Goal: Task Accomplishment & Management: Use online tool/utility

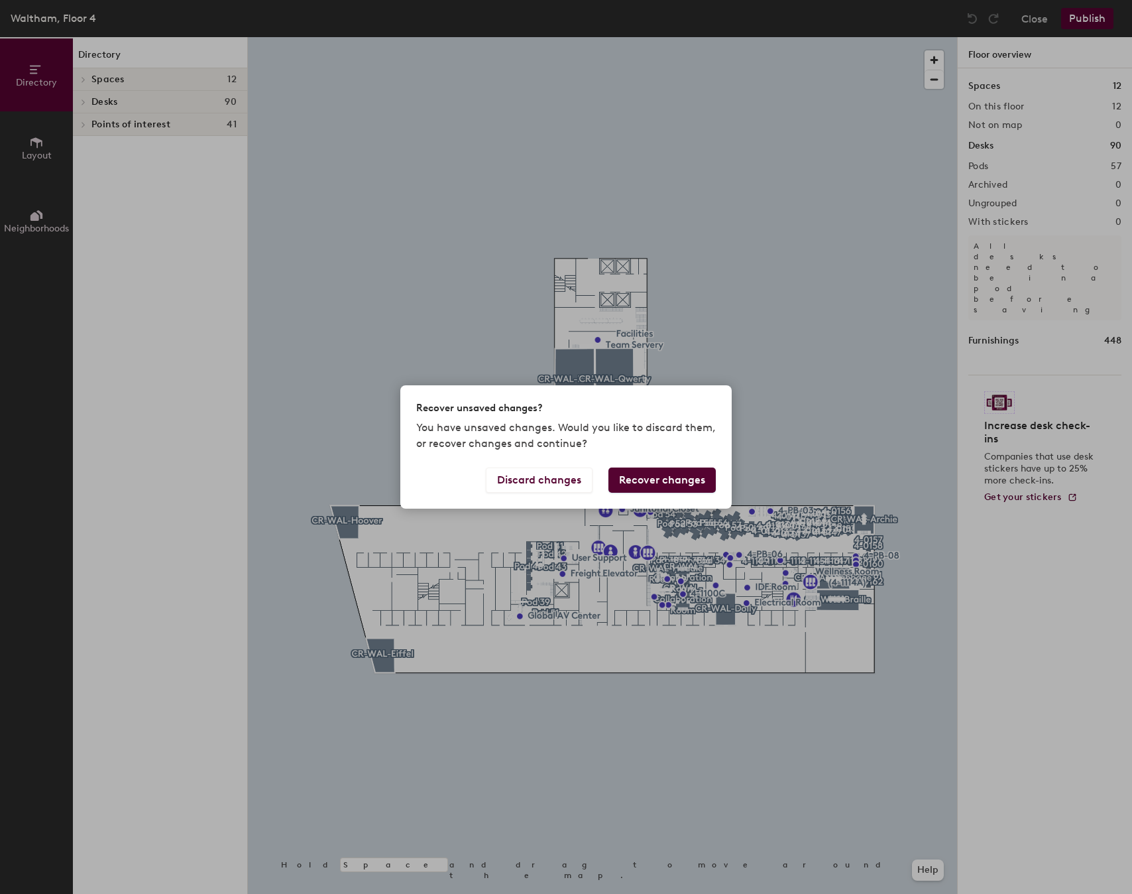
click at [685, 462] on div "Recover unsaved changes? You have unsaved changes. Would you like to discard th…" at bounding box center [565, 426] width 331 height 82
click at [677, 475] on button "Recover changes" at bounding box center [662, 479] width 107 height 25
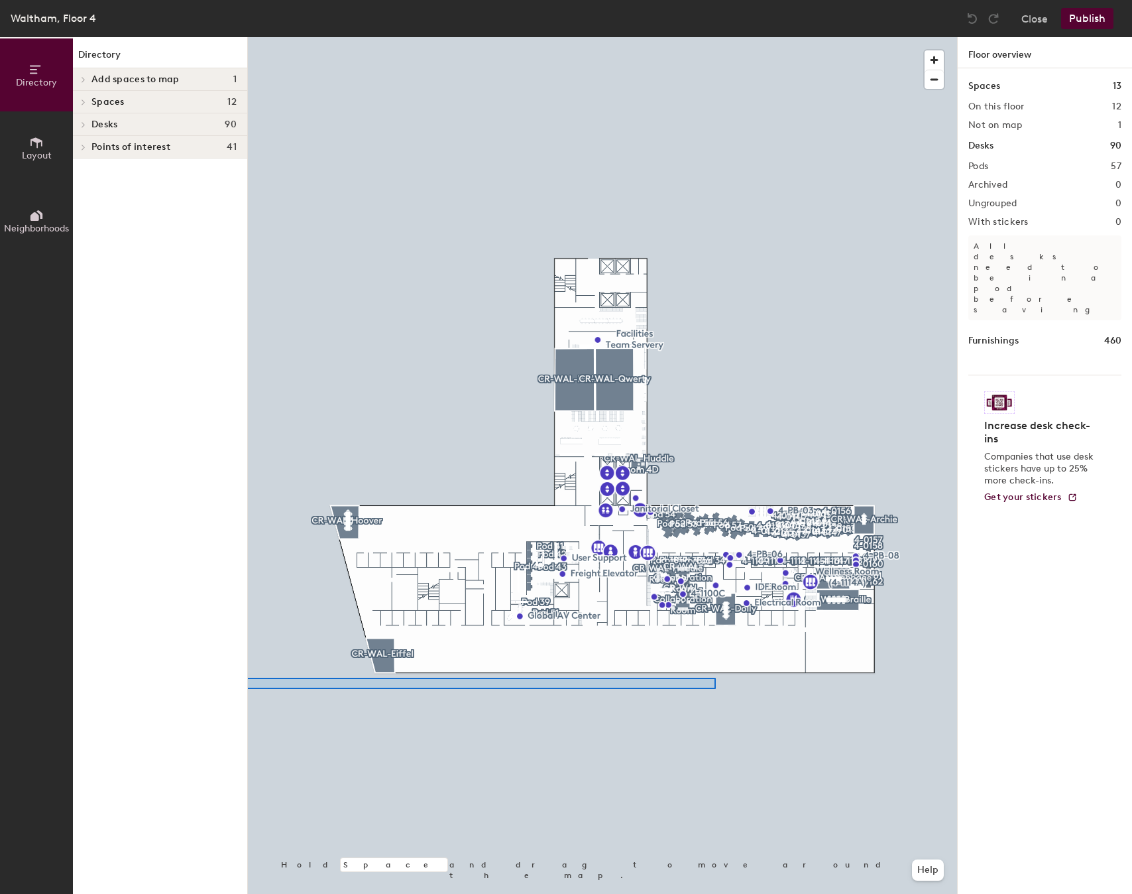
click at [206, 687] on div "Directory Layout Neighborhoods Directory Add spaces to map 1 CR-WAL-Braille Spa…" at bounding box center [566, 465] width 1132 height 856
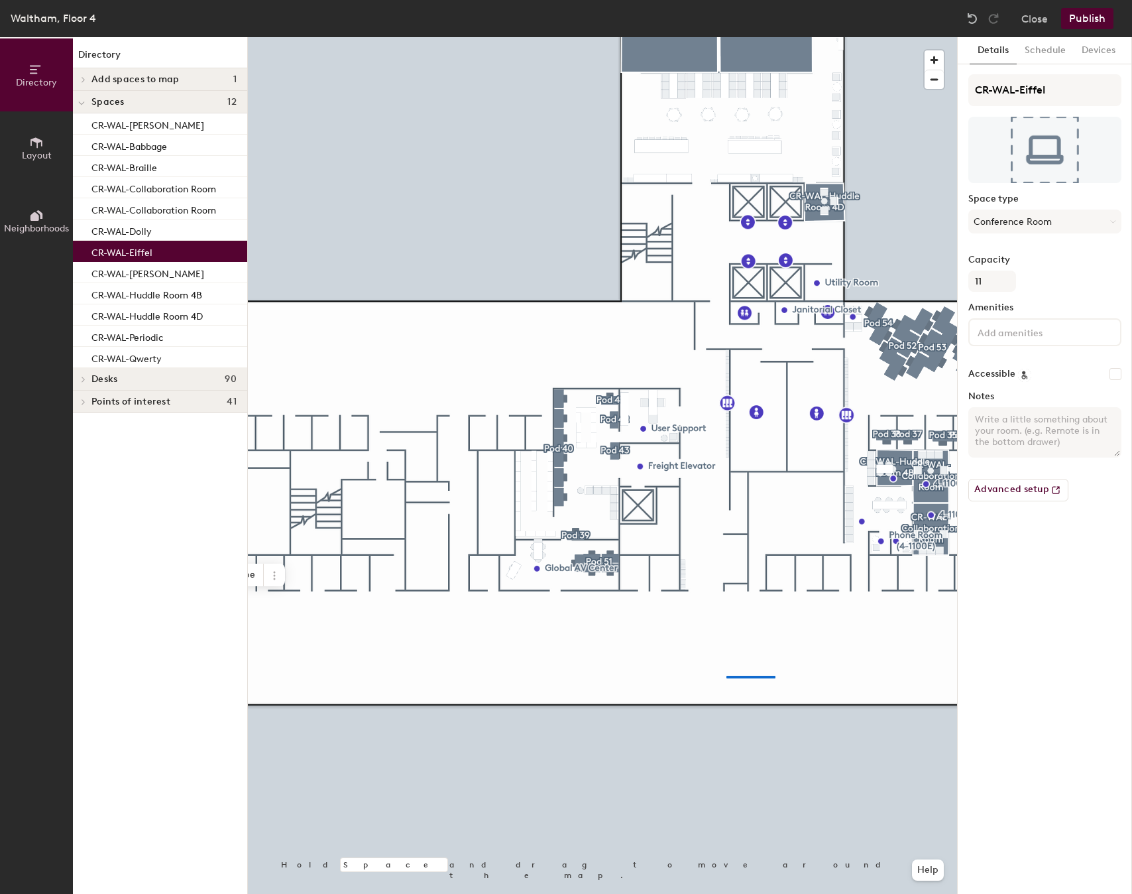
click at [475, 37] on div at bounding box center [602, 37] width 709 height 0
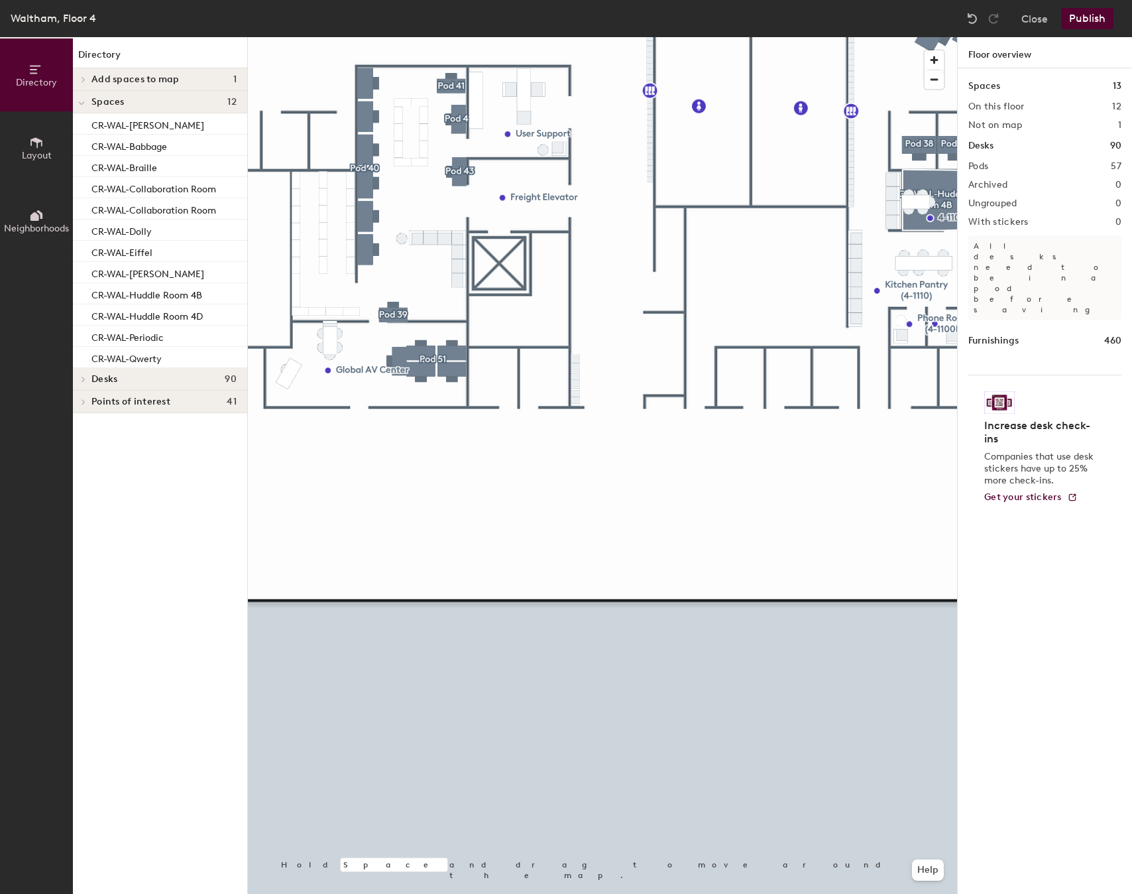
click at [55, 156] on button "Layout" at bounding box center [36, 147] width 73 height 73
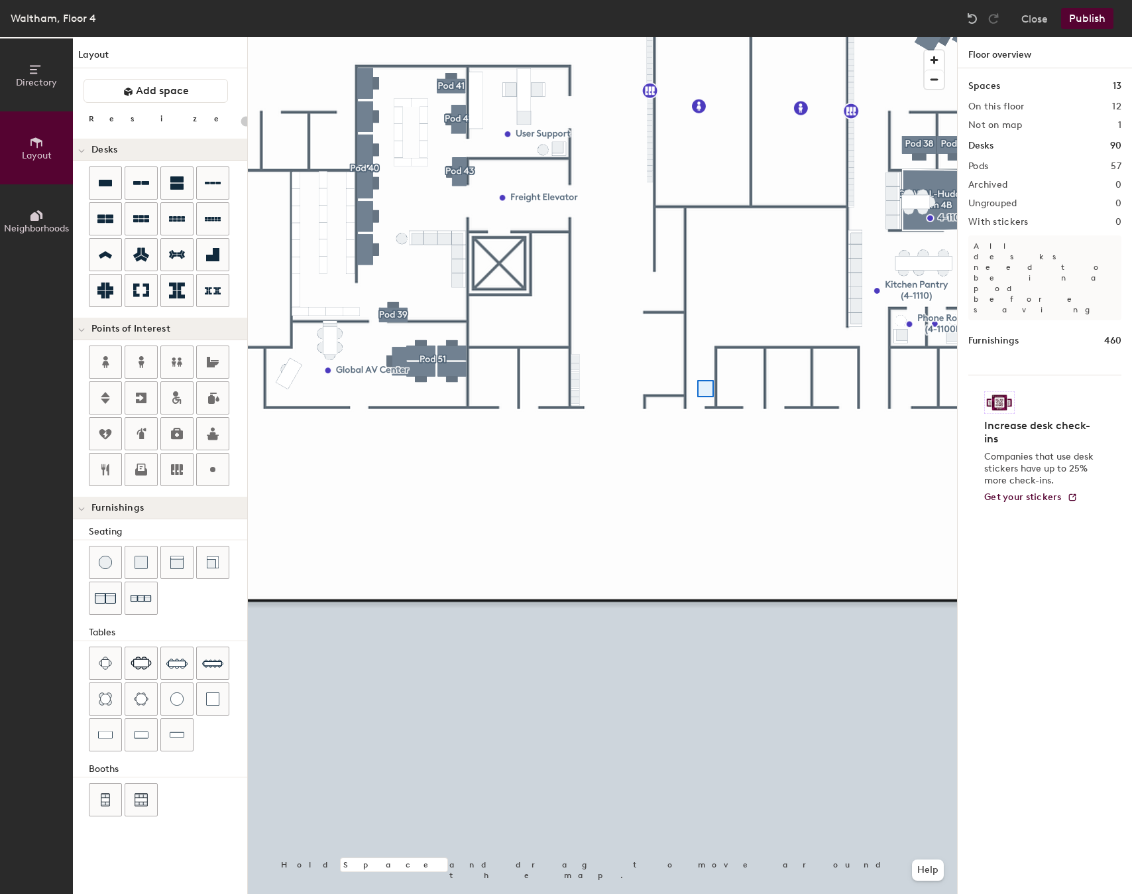
click at [212, 512] on div "Directory Layout Neighborhoods Layout Add space Resize Desks Points of Interest…" at bounding box center [566, 465] width 1132 height 856
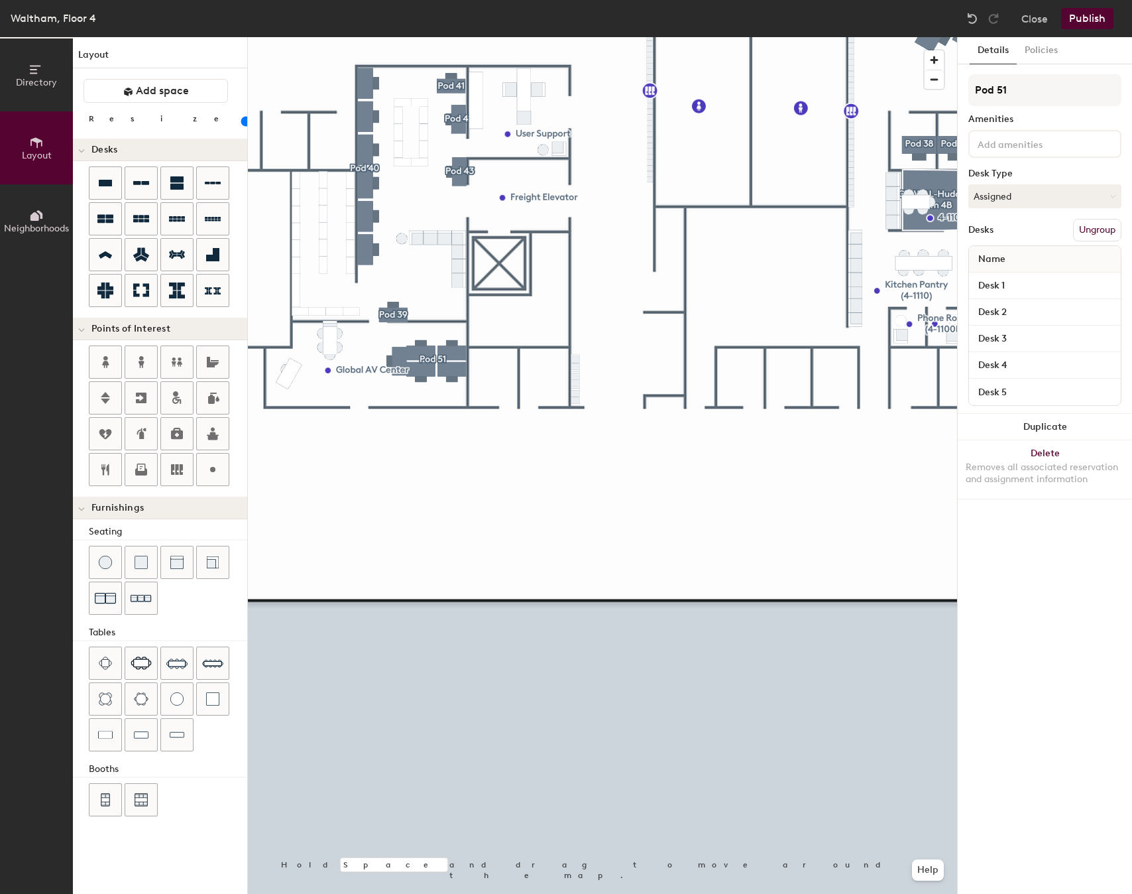
click at [676, 37] on div at bounding box center [602, 37] width 709 height 0
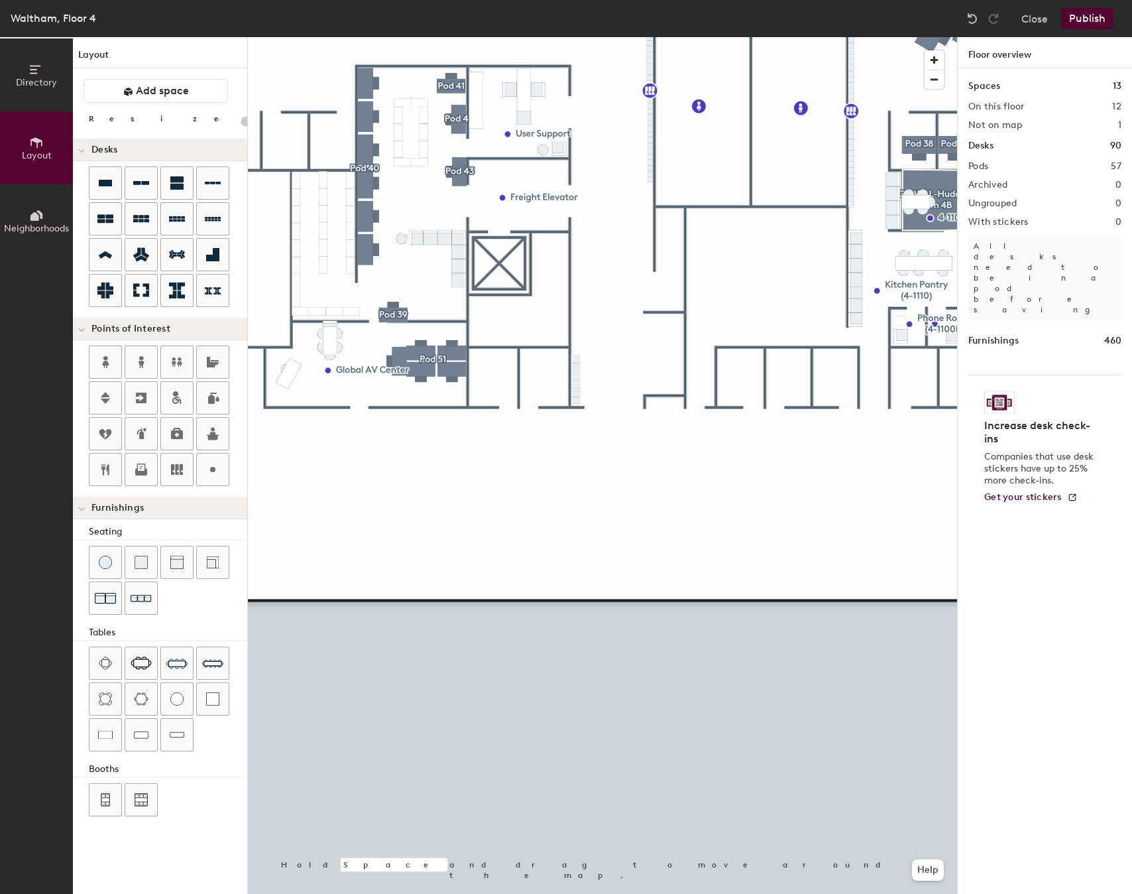
click at [194, 592] on div "Directory Layout Neighborhoods Layout Add space Resize Desks Points of Interest…" at bounding box center [566, 465] width 1132 height 856
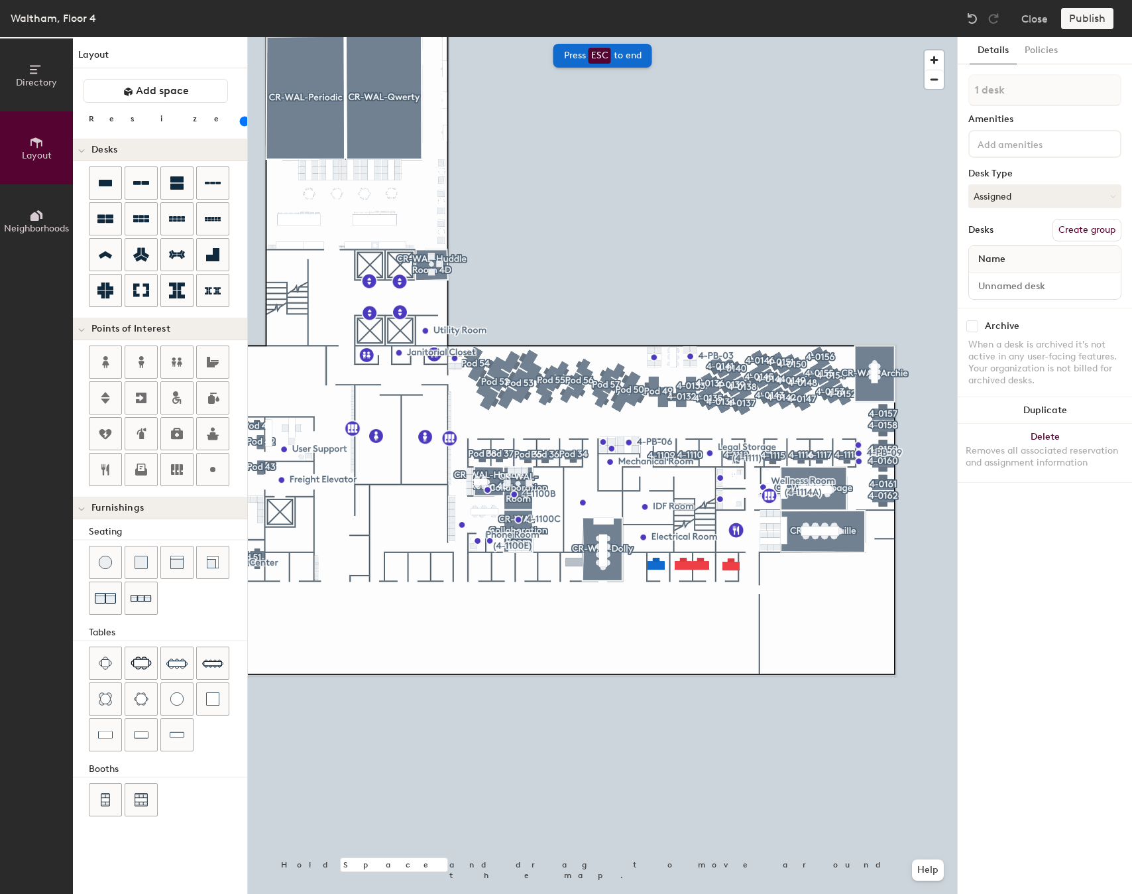
type input "80"
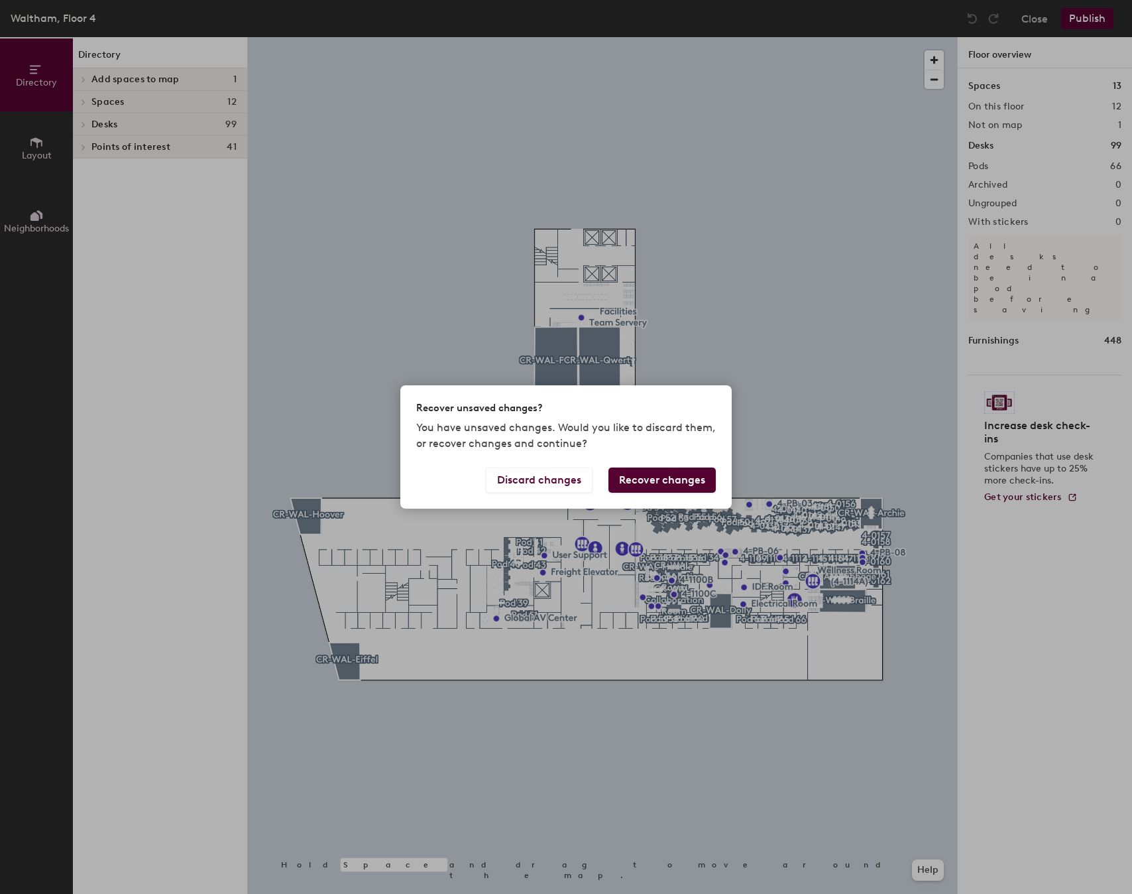
click at [656, 477] on button "Recover changes" at bounding box center [662, 479] width 107 height 25
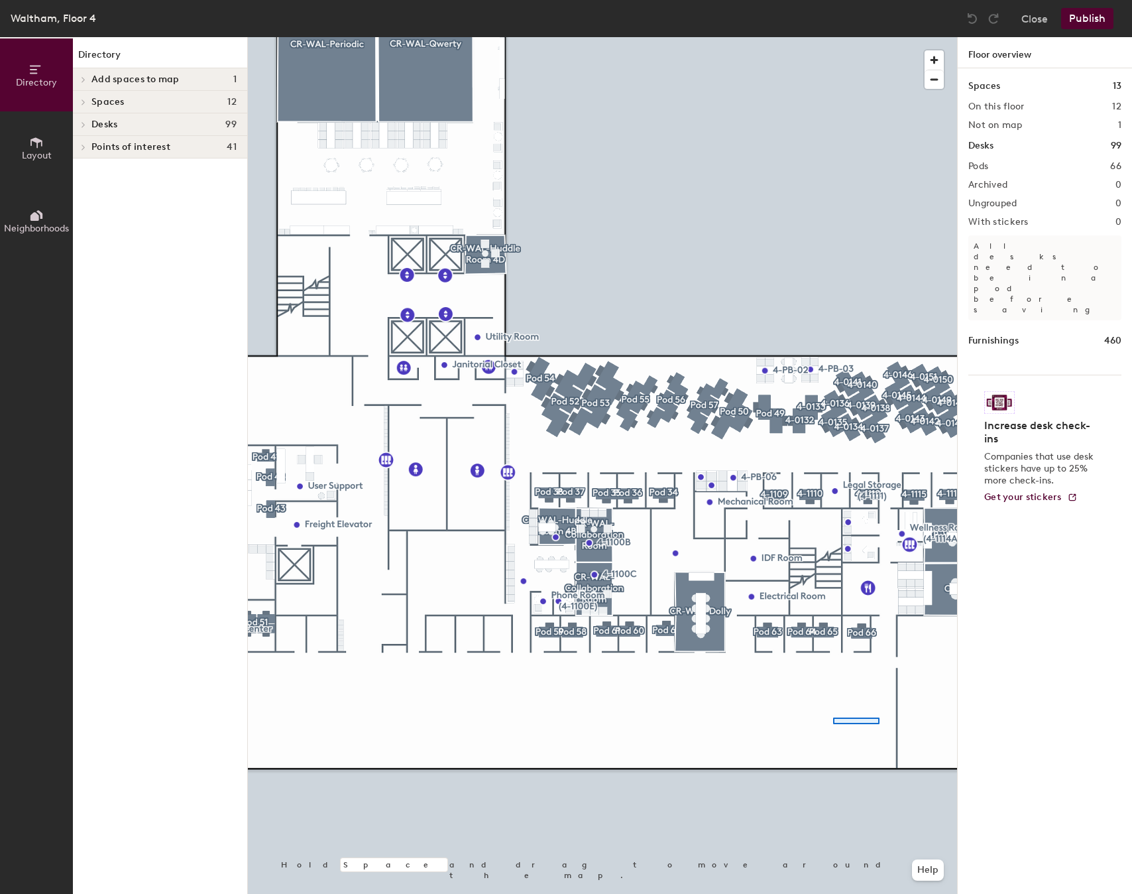
click at [711, 37] on div at bounding box center [602, 37] width 709 height 0
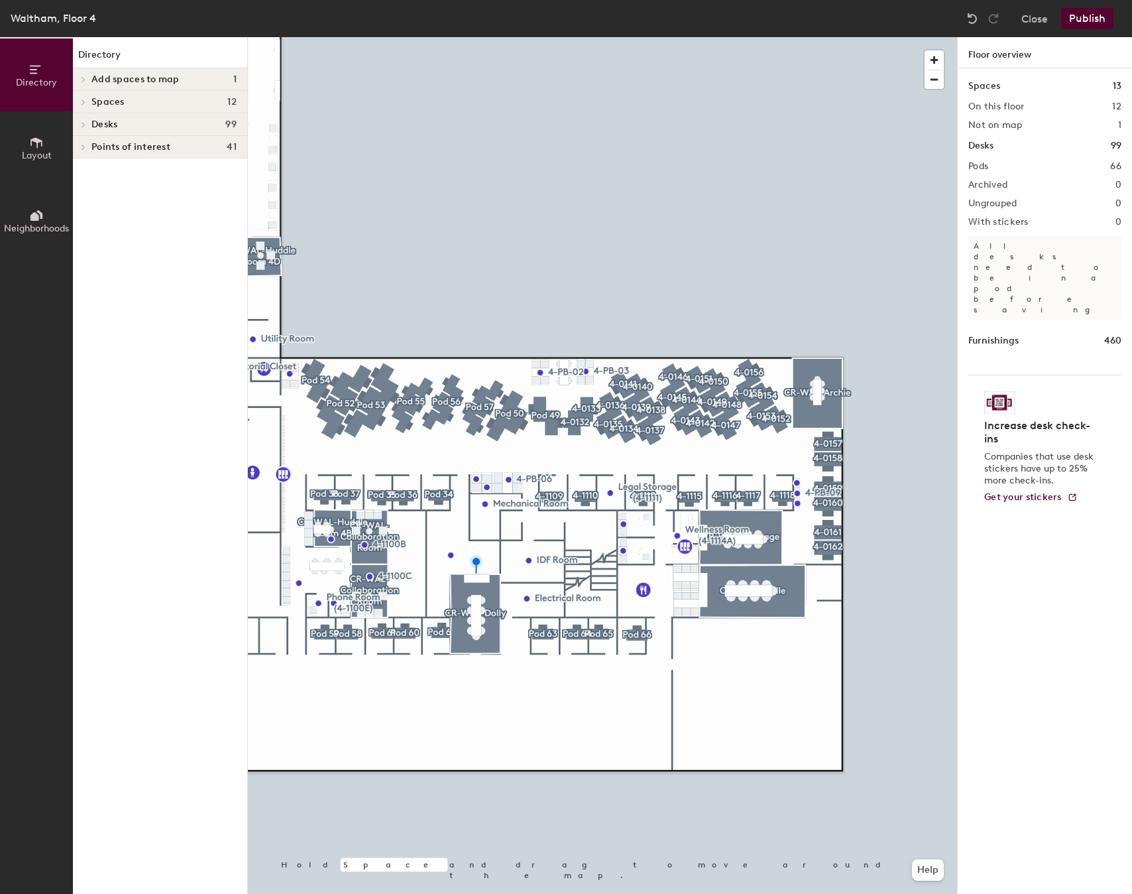
click at [1083, 14] on button "Publish" at bounding box center [1087, 18] width 52 height 21
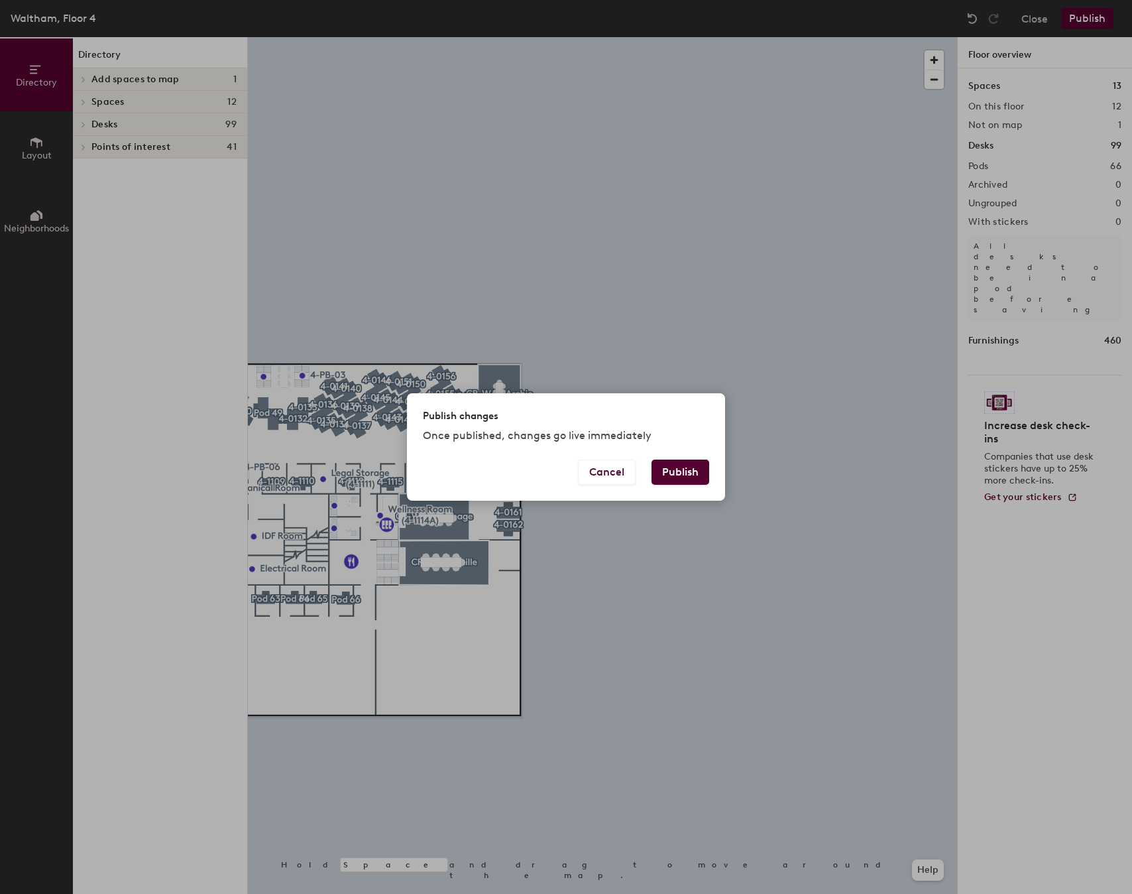
click at [670, 466] on button "Publish" at bounding box center [681, 471] width 58 height 25
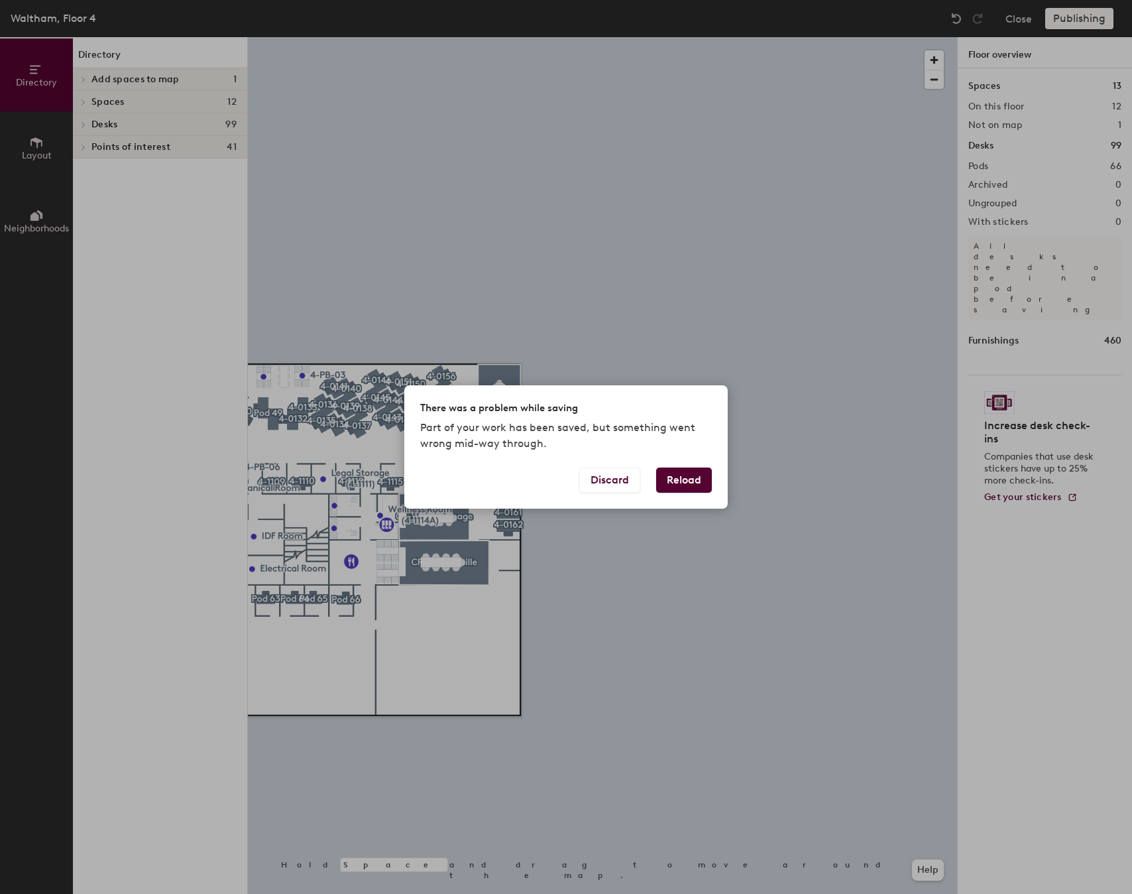
click at [687, 475] on button "Reload" at bounding box center [684, 479] width 56 height 25
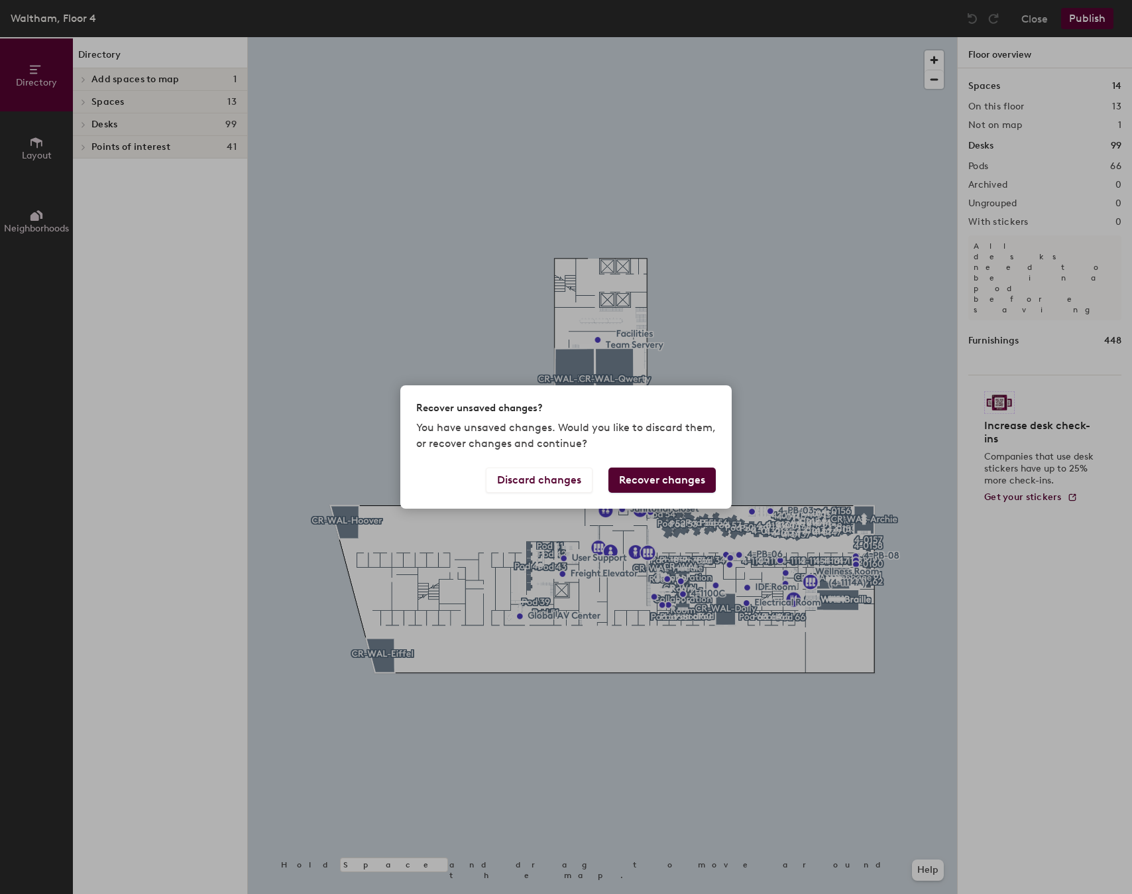
click at [674, 479] on button "Recover changes" at bounding box center [662, 479] width 107 height 25
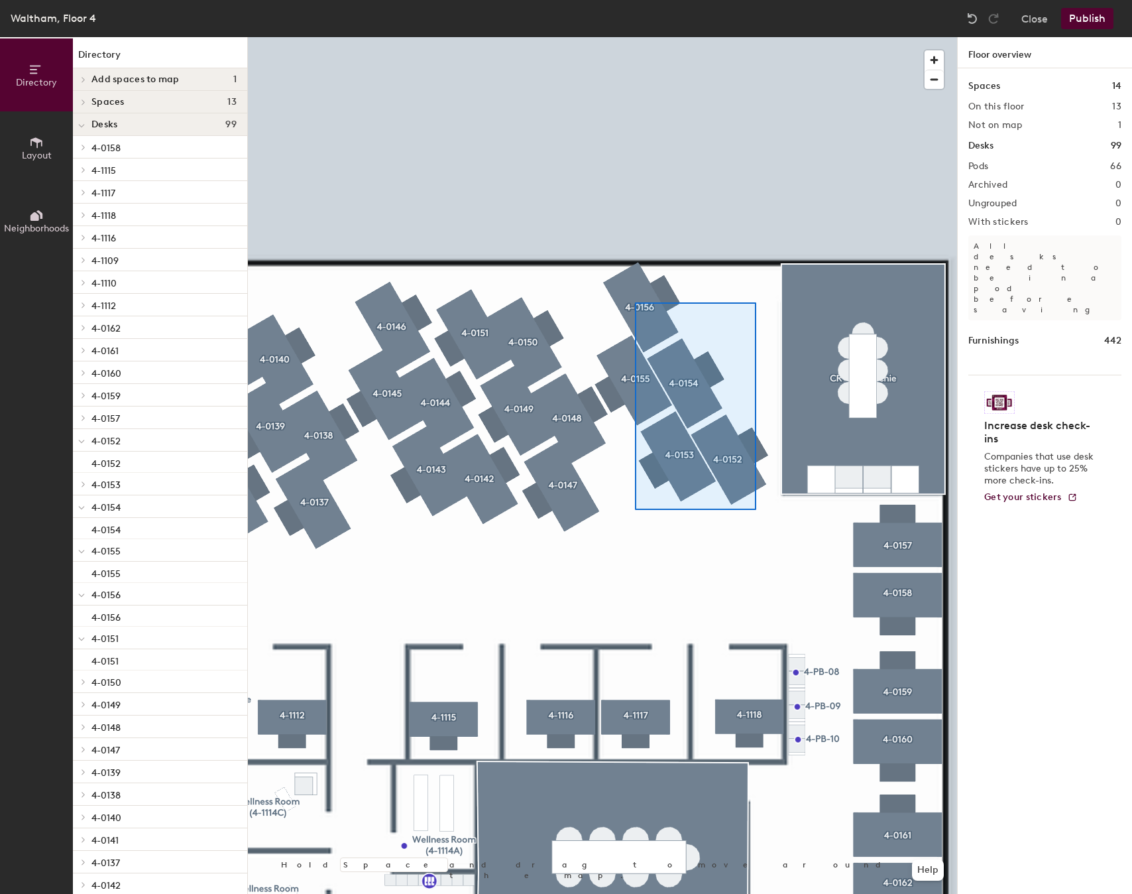
click at [635, 37] on div at bounding box center [602, 37] width 709 height 0
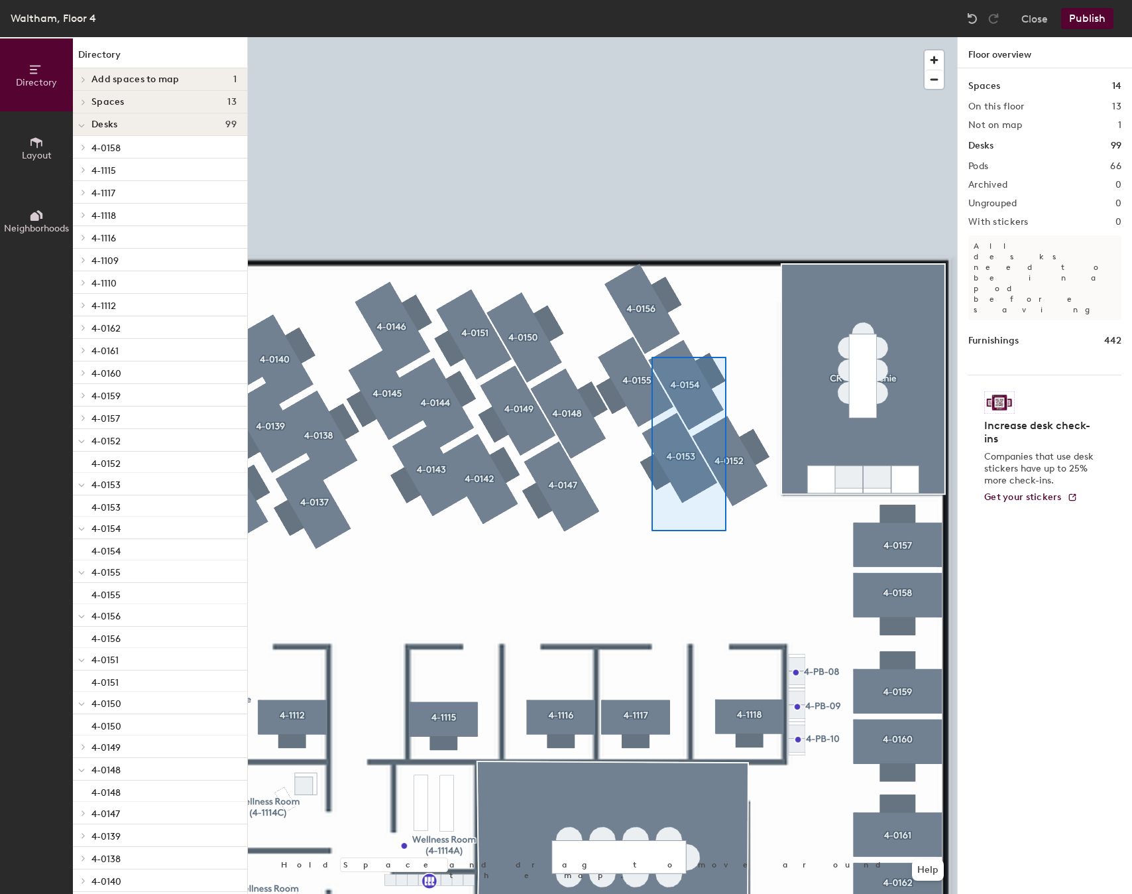
click at [651, 37] on div at bounding box center [602, 37] width 709 height 0
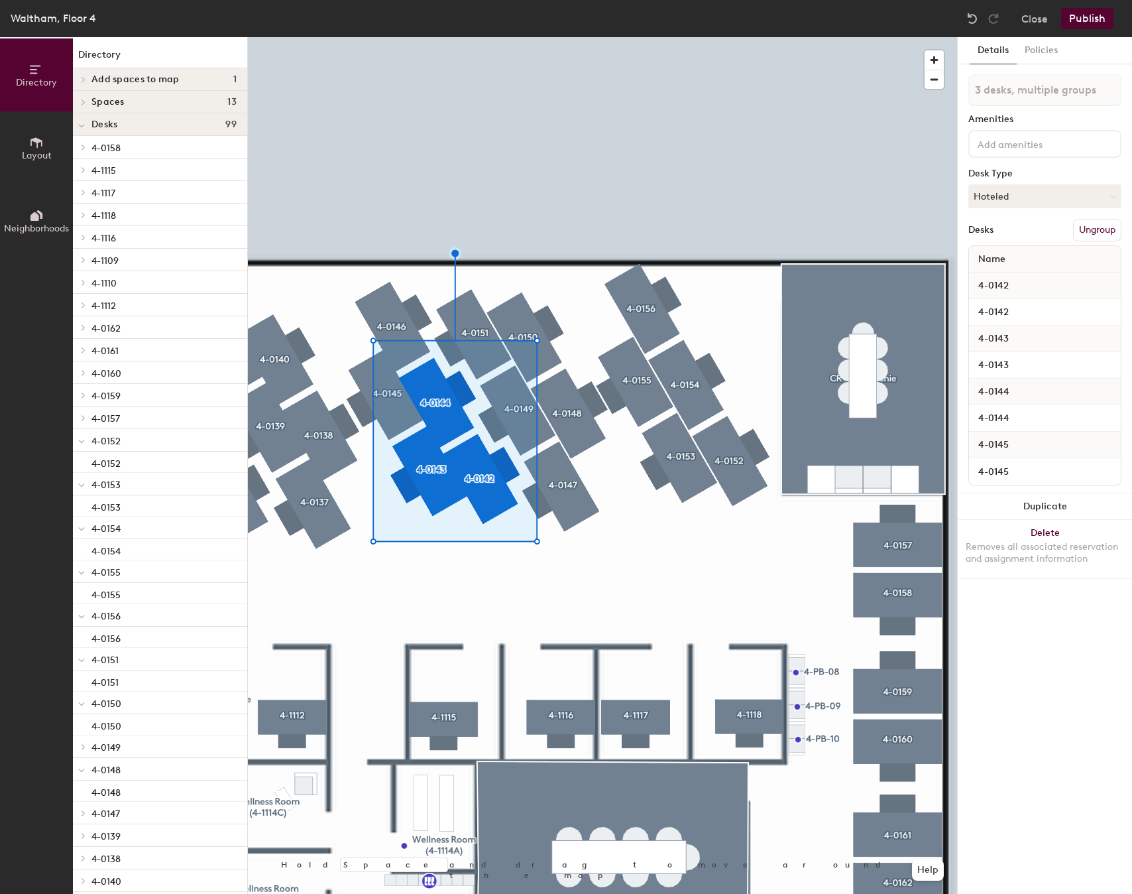
type input "4 desks, multiple groups"
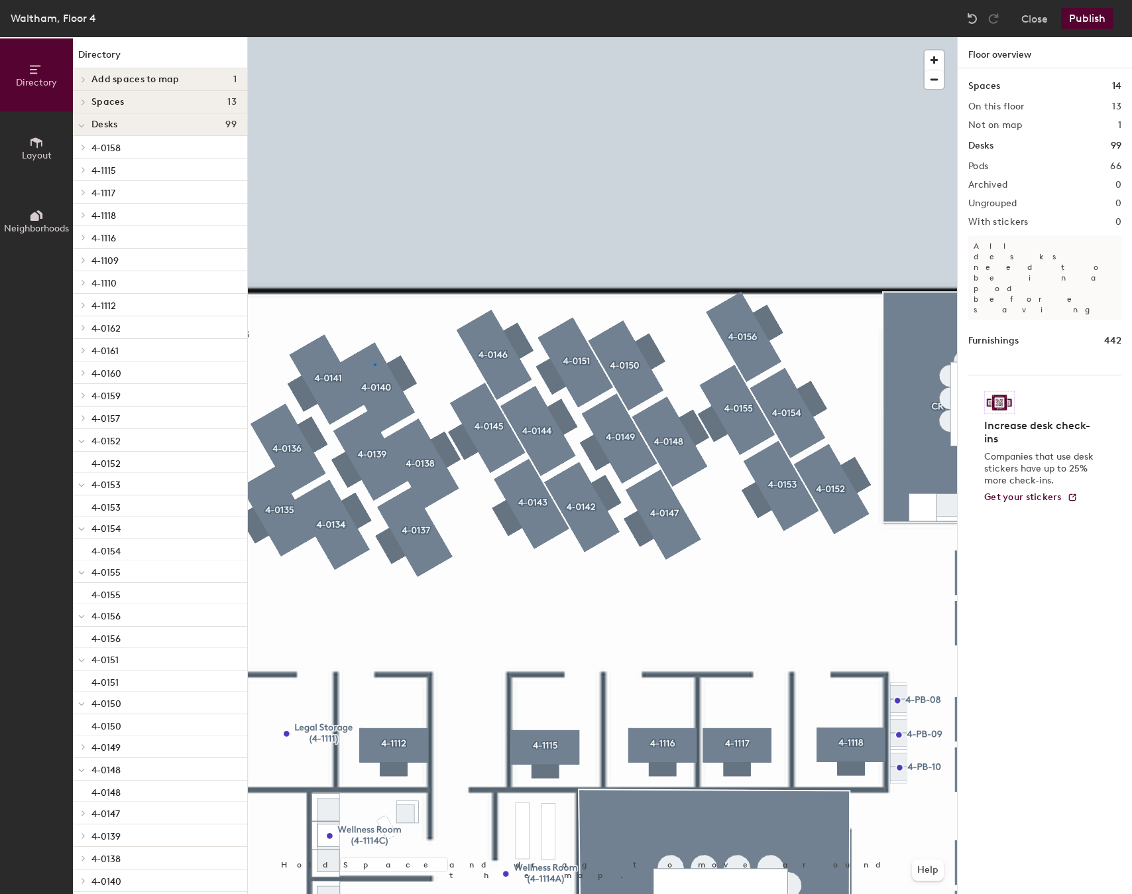
click at [374, 37] on div at bounding box center [602, 37] width 709 height 0
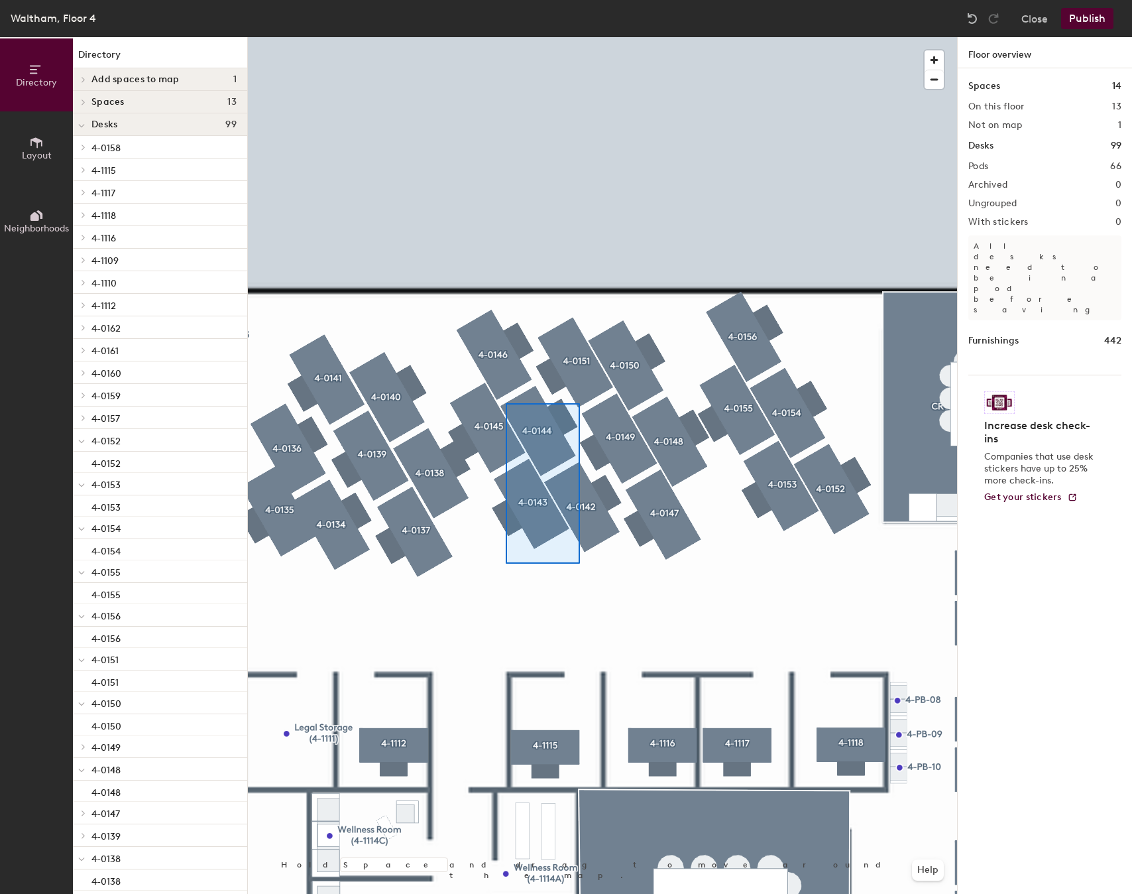
click at [506, 37] on div at bounding box center [602, 37] width 709 height 0
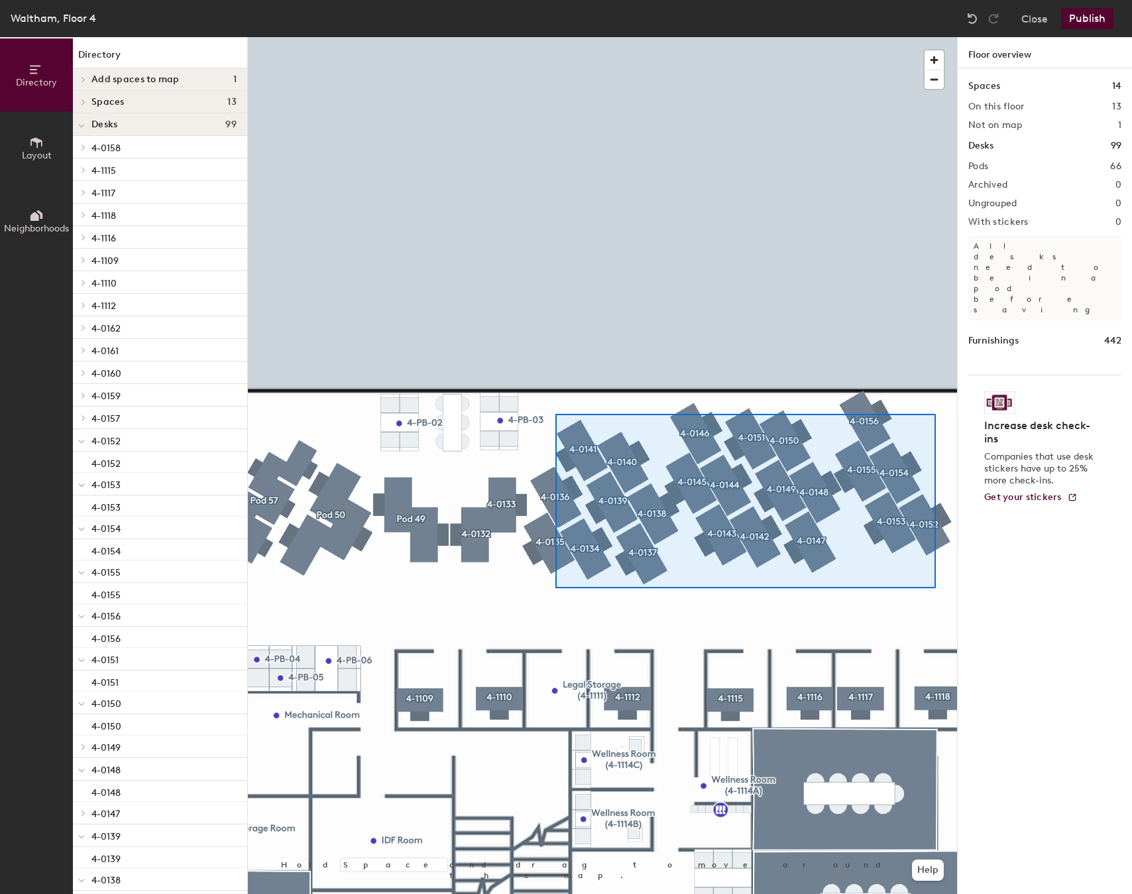
click at [555, 37] on div at bounding box center [602, 37] width 709 height 0
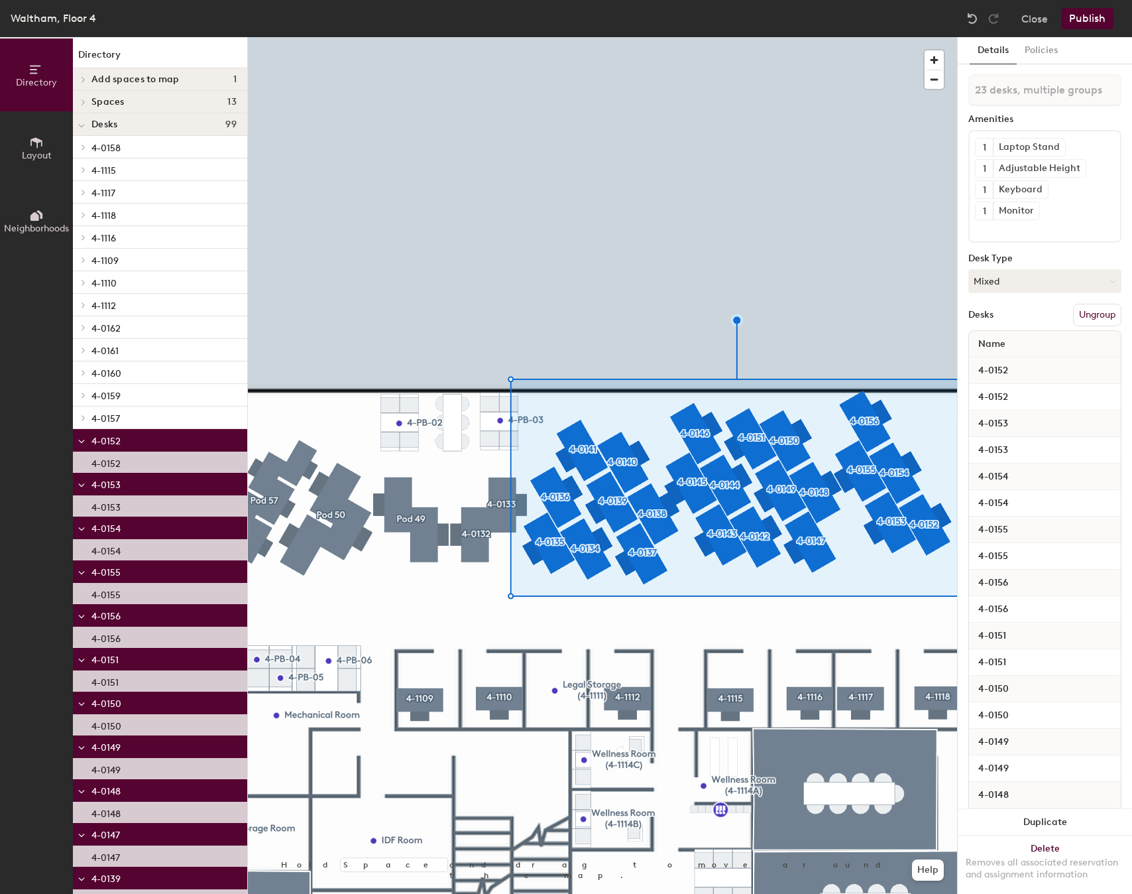
click at [40, 150] on span "Layout" at bounding box center [37, 155] width 30 height 11
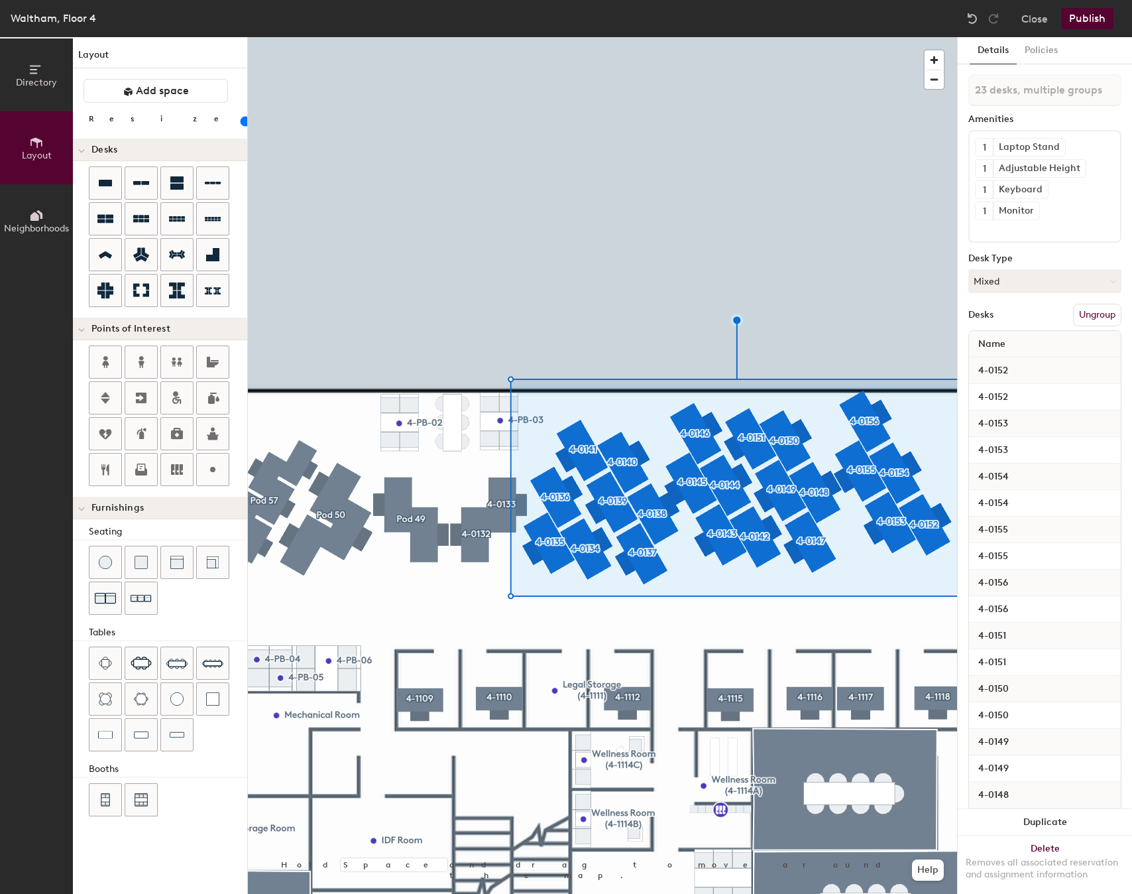
click at [241, 122] on input "range" at bounding box center [241, 121] width 0 height 11
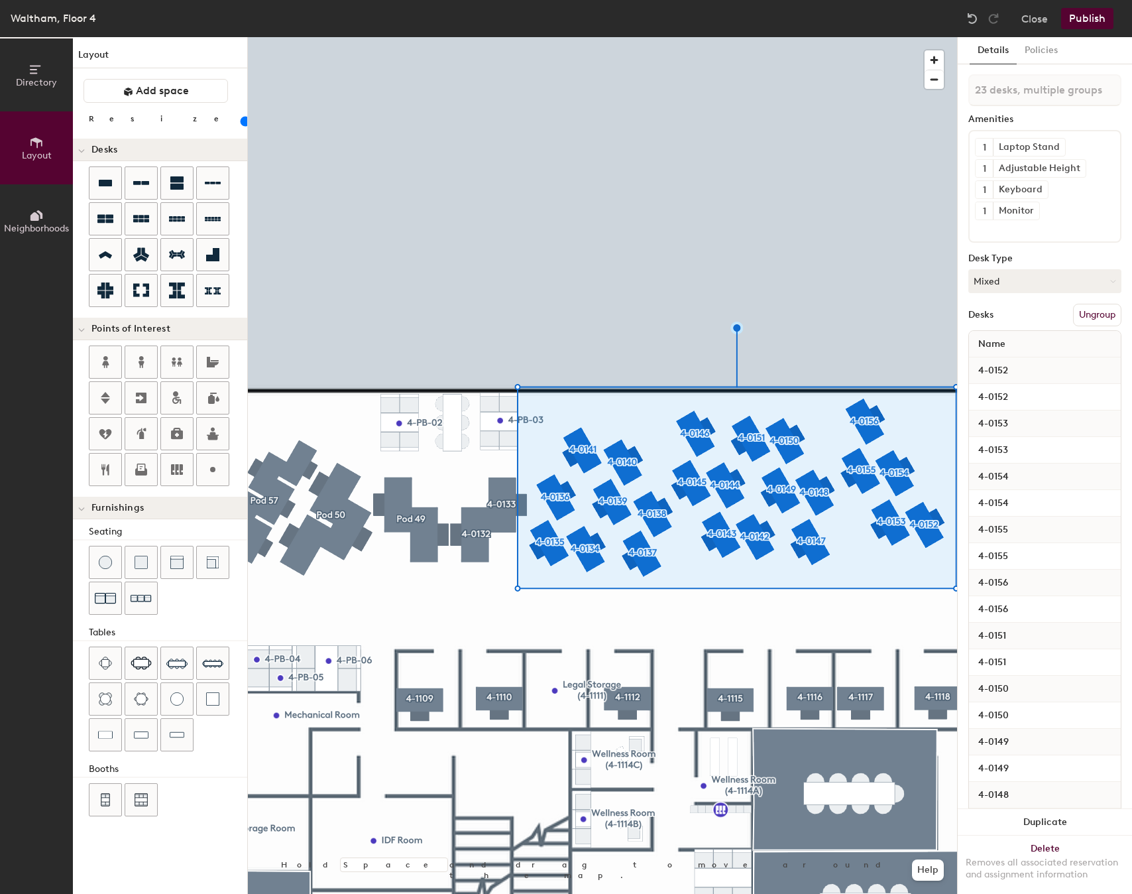
type input "80"
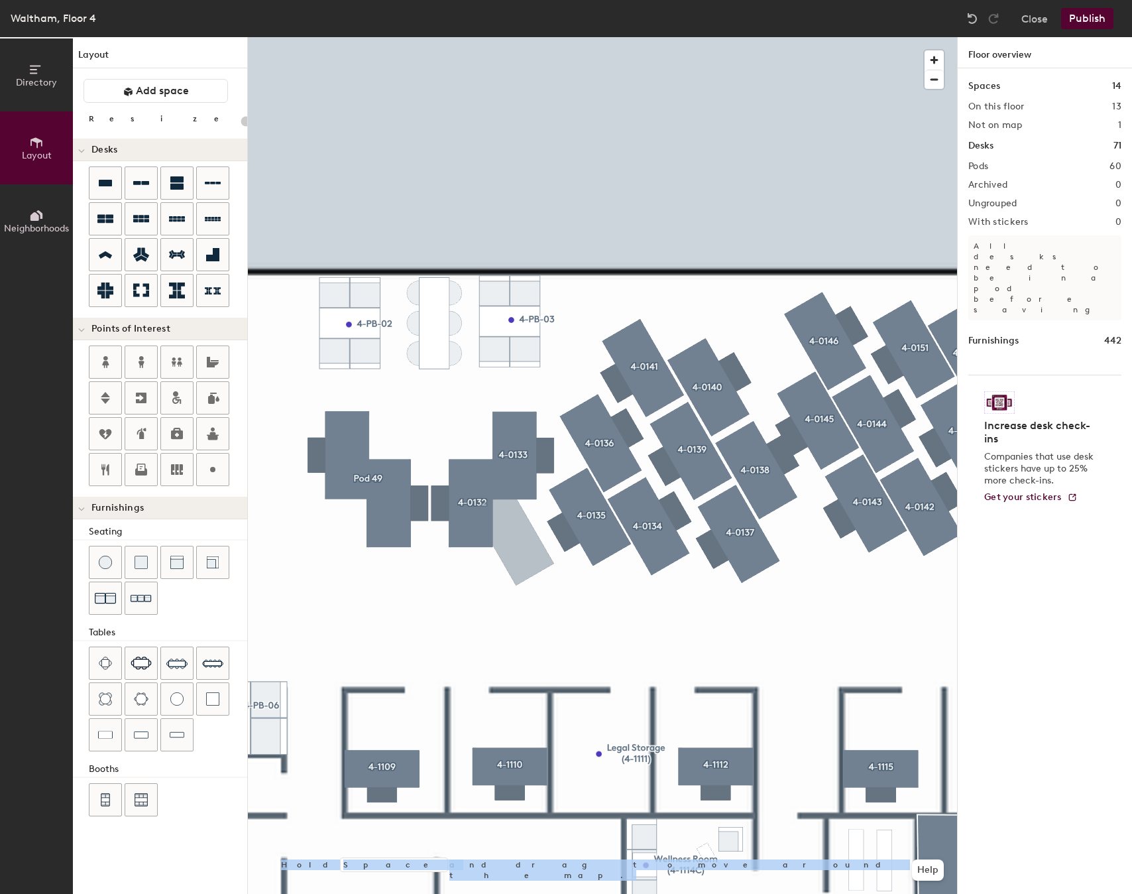
click at [507, 37] on div at bounding box center [602, 37] width 709 height 0
click at [706, 37] on div at bounding box center [602, 37] width 709 height 0
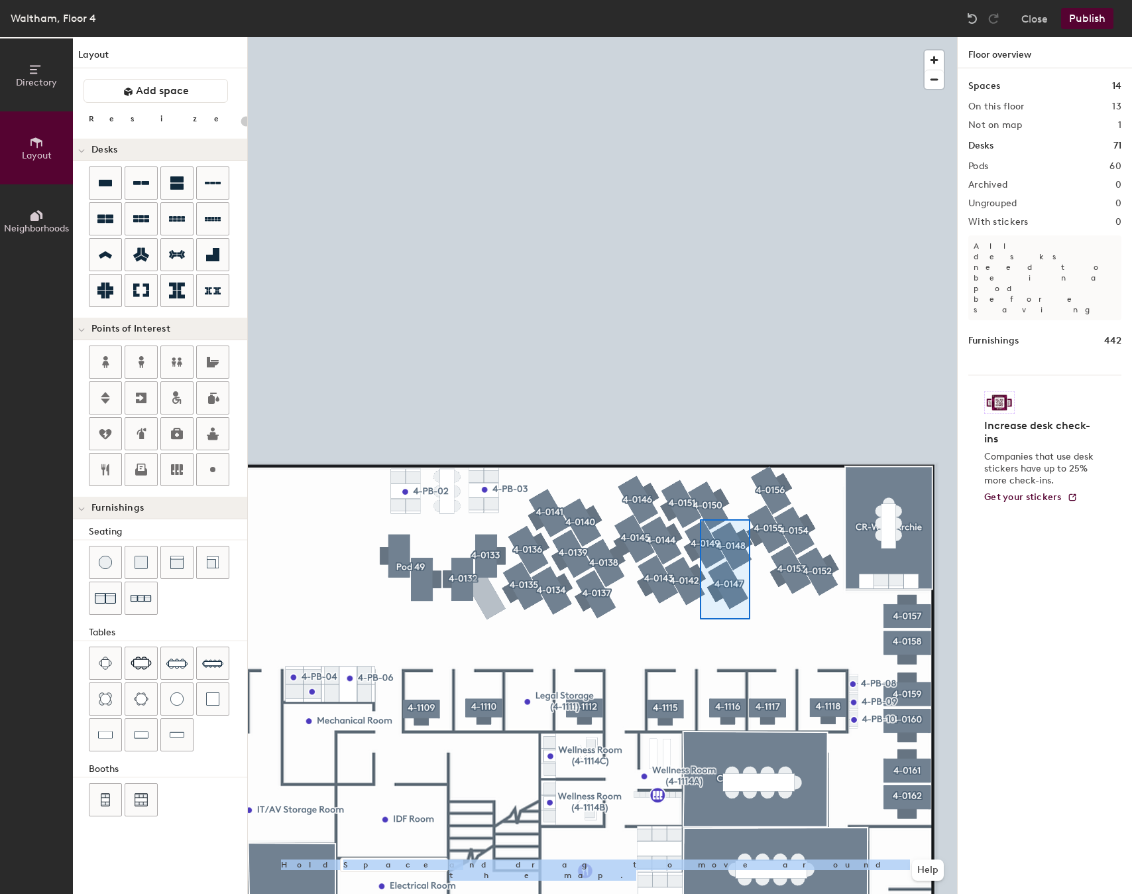
click at [700, 37] on div at bounding box center [602, 37] width 709 height 0
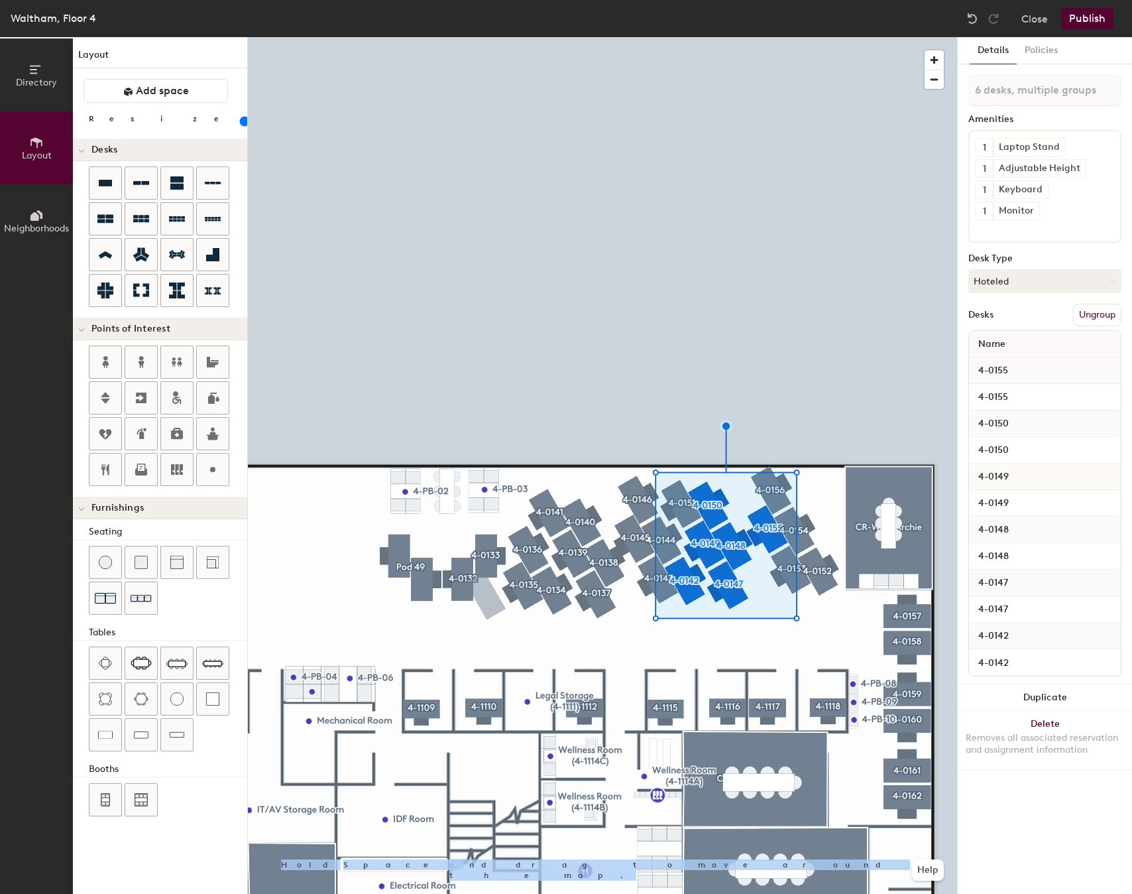
click at [751, 37] on div at bounding box center [602, 37] width 709 height 0
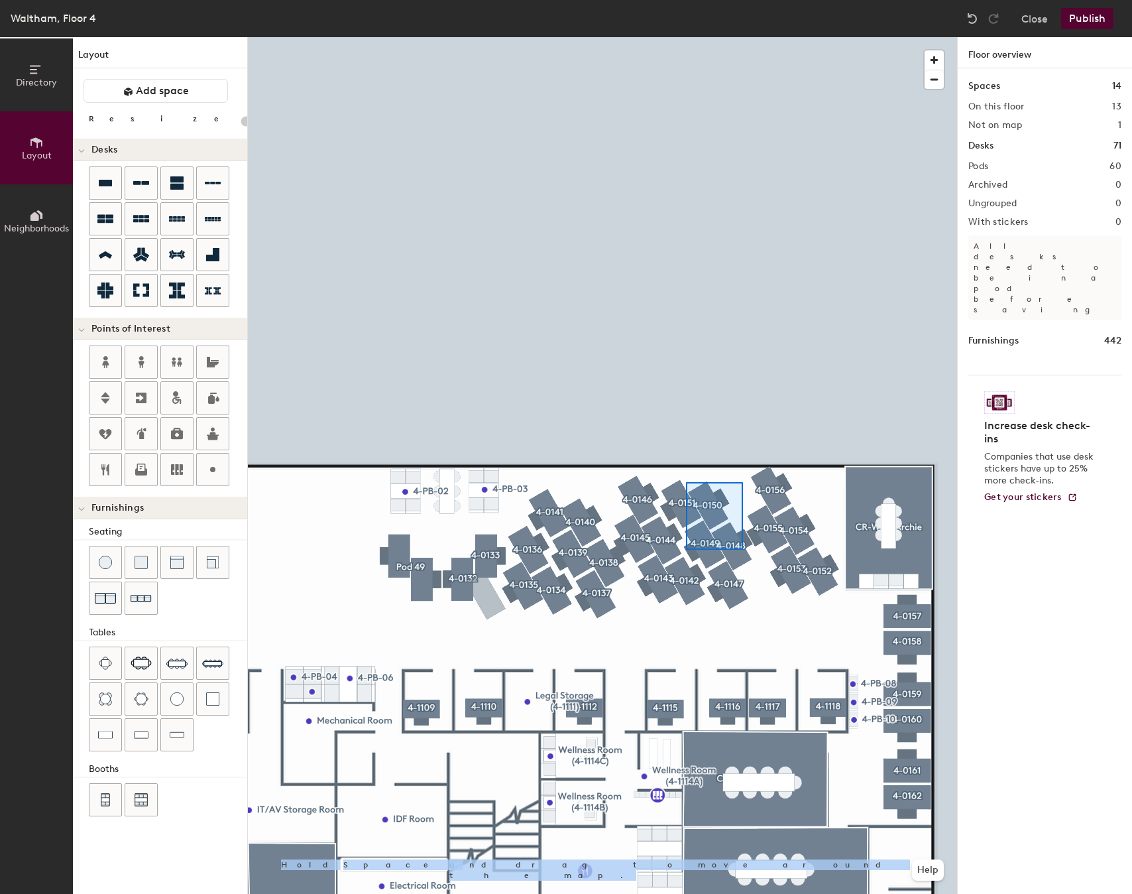
type input "80"
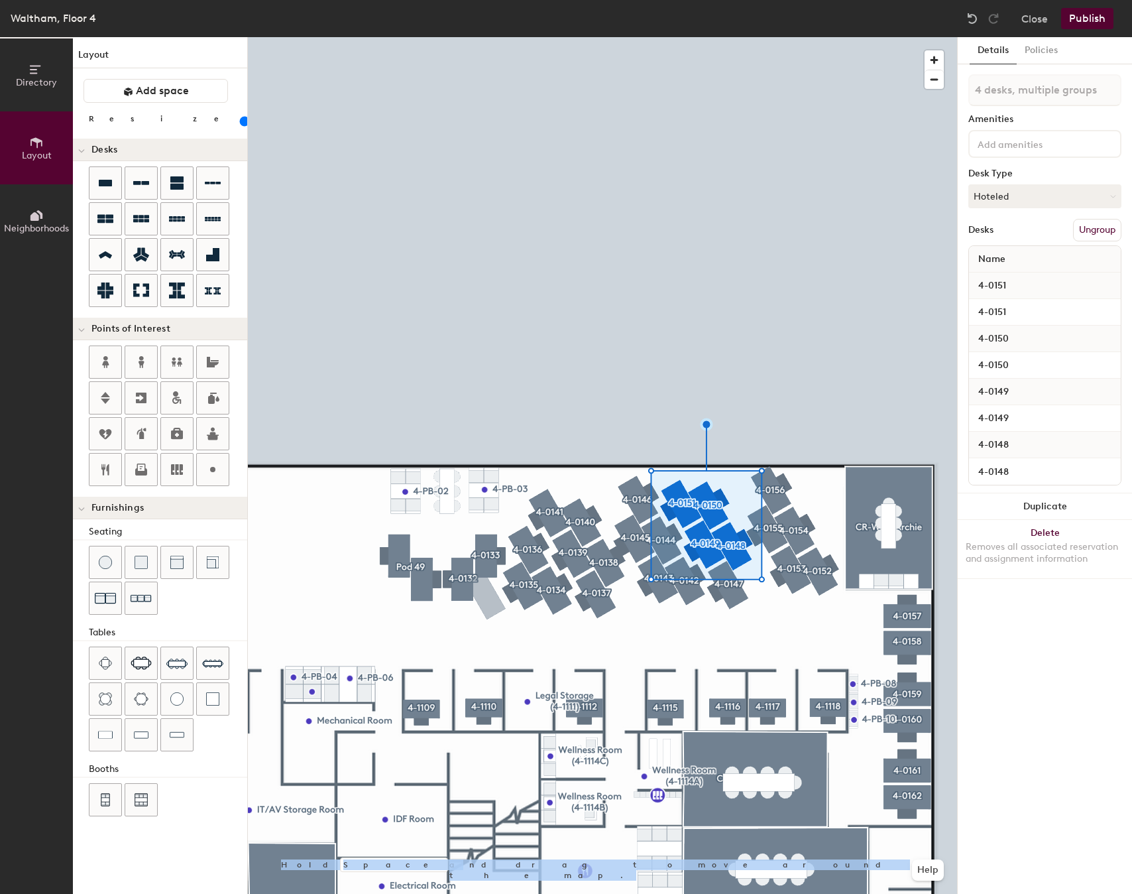
type input "5 desks, multiple groups"
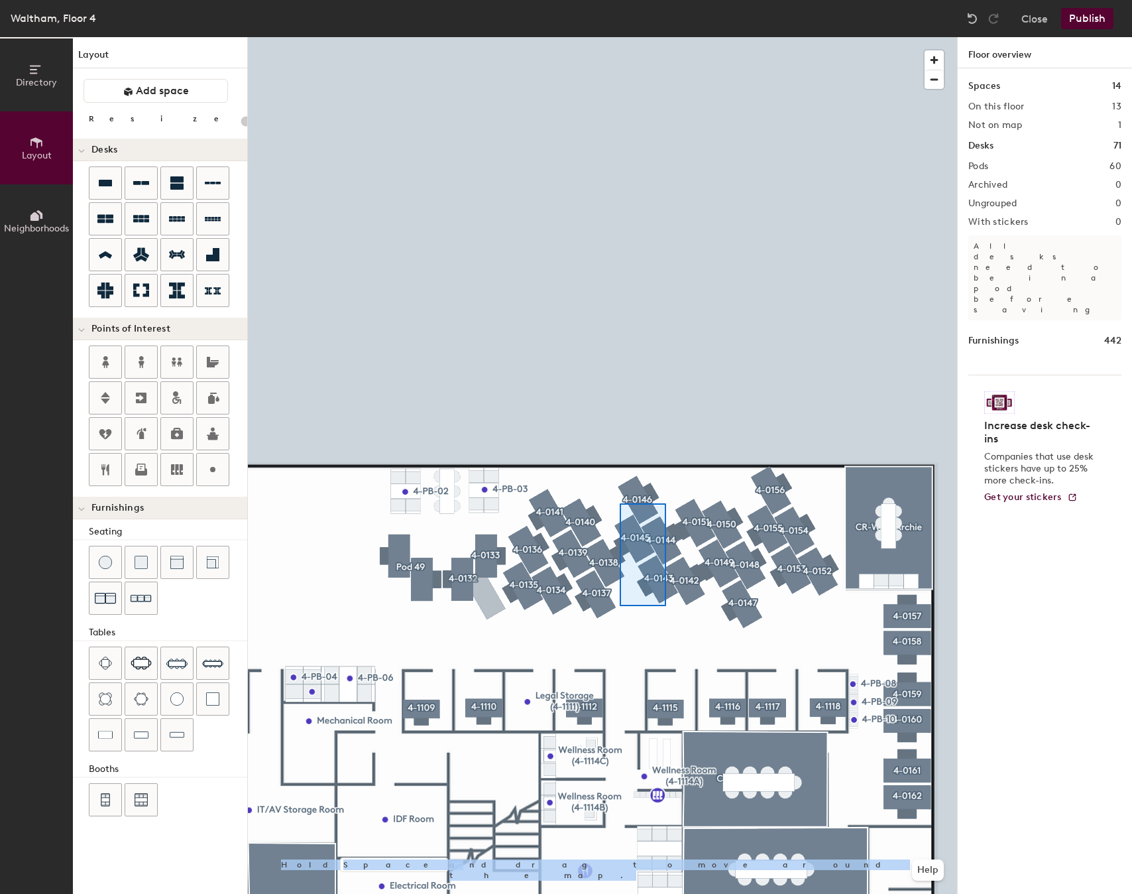
click at [620, 37] on div at bounding box center [602, 37] width 709 height 0
type input "80"
